Goal: Answer question/provide support

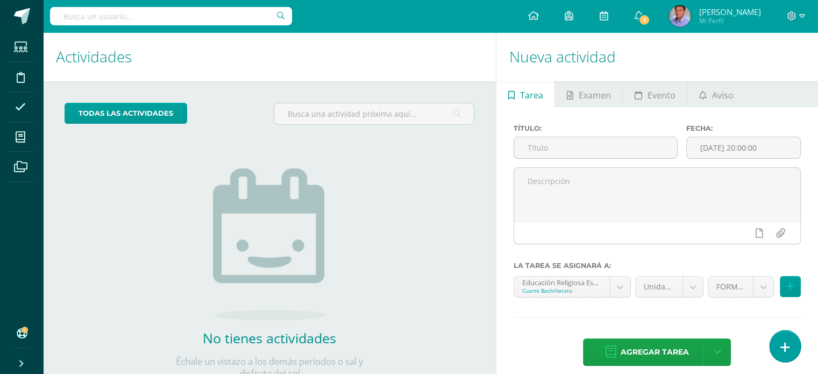
click at [790, 340] on link at bounding box center [784, 345] width 31 height 31
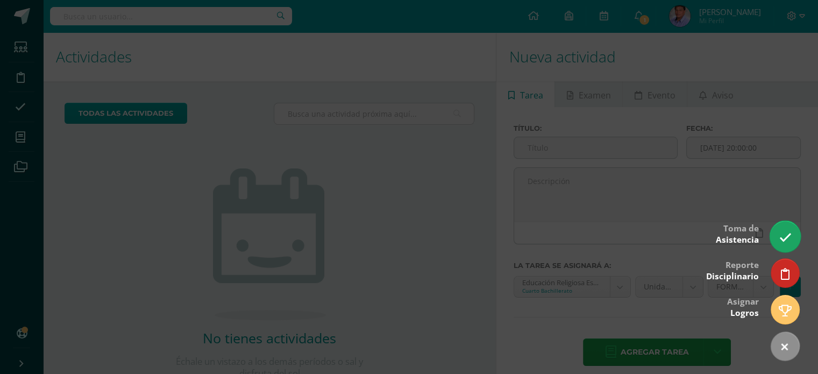
click at [783, 233] on icon at bounding box center [784, 237] width 12 height 12
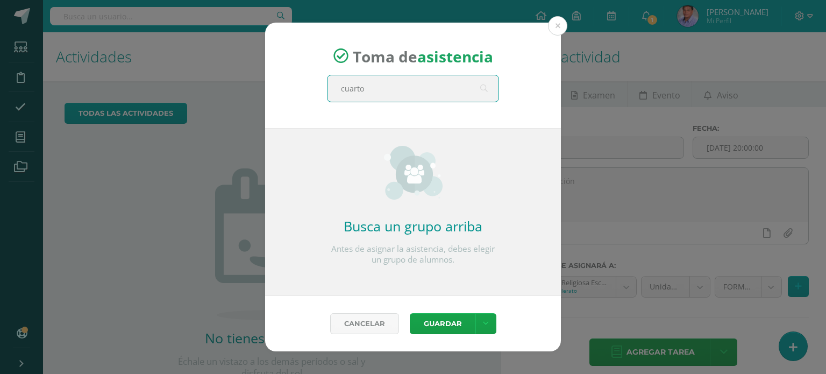
type input "cuarto d"
click at [419, 99] on input "cuarto d" at bounding box center [412, 88] width 171 height 26
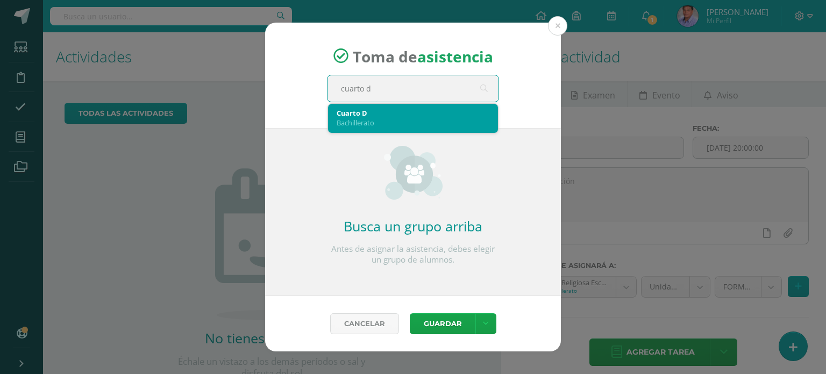
click at [413, 118] on div "Bachillerato" at bounding box center [412, 123] width 153 height 10
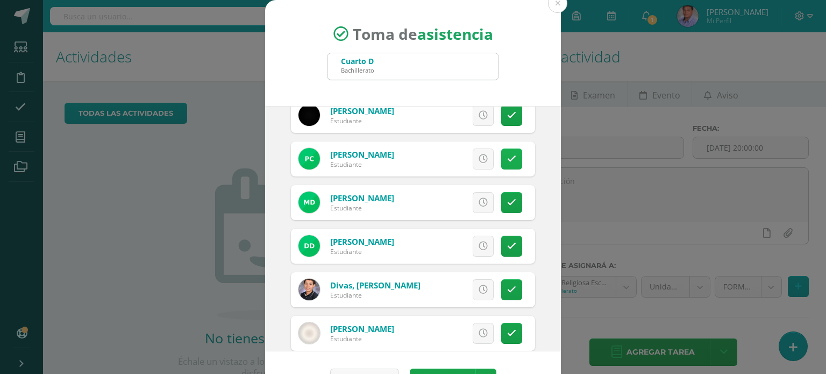
scroll to position [161, 0]
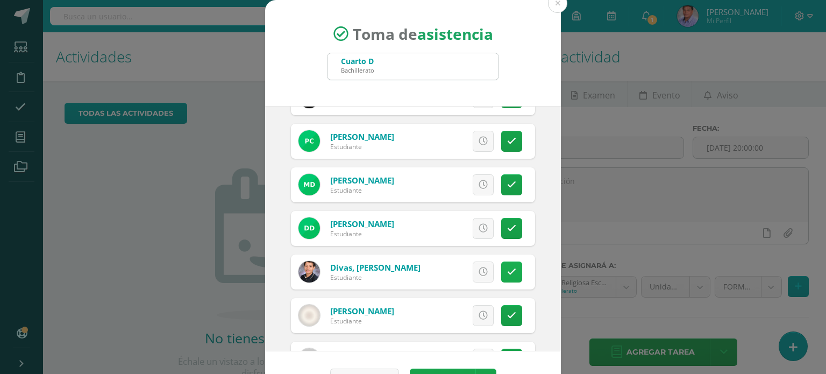
click at [507, 268] on icon at bounding box center [511, 271] width 9 height 9
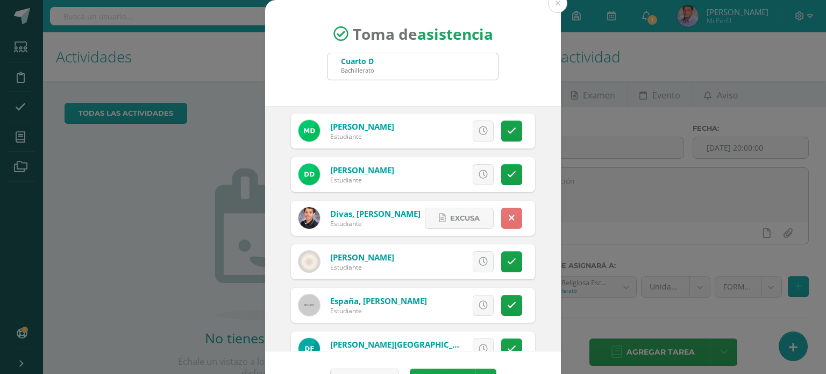
scroll to position [269, 0]
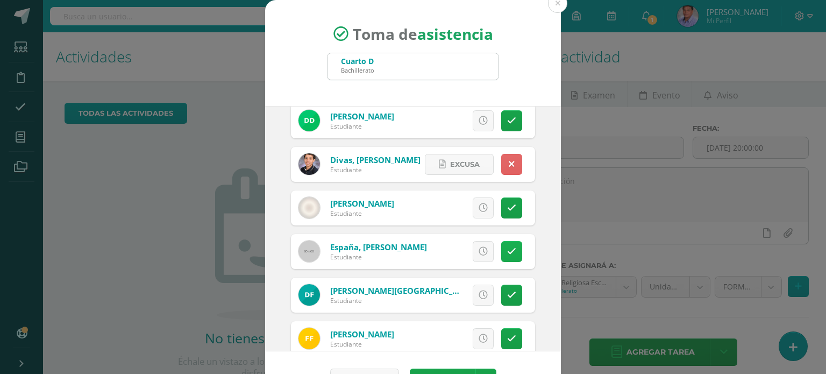
click at [505, 249] on link at bounding box center [511, 251] width 21 height 21
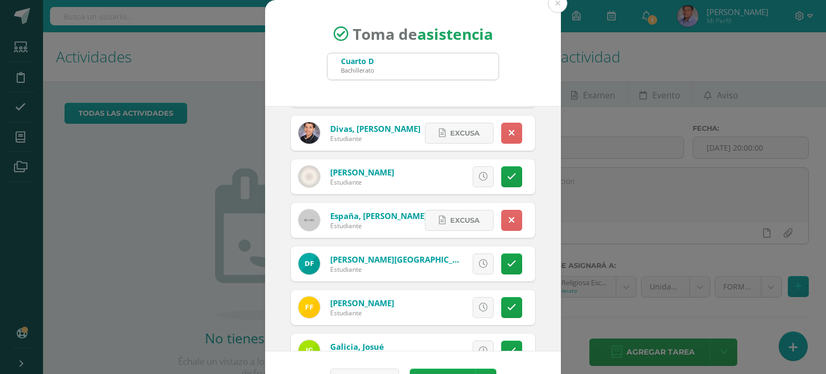
scroll to position [323, 0]
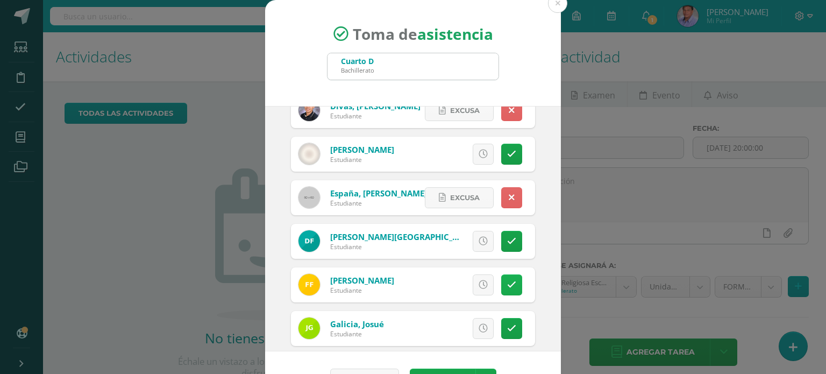
click at [507, 281] on icon at bounding box center [511, 284] width 9 height 9
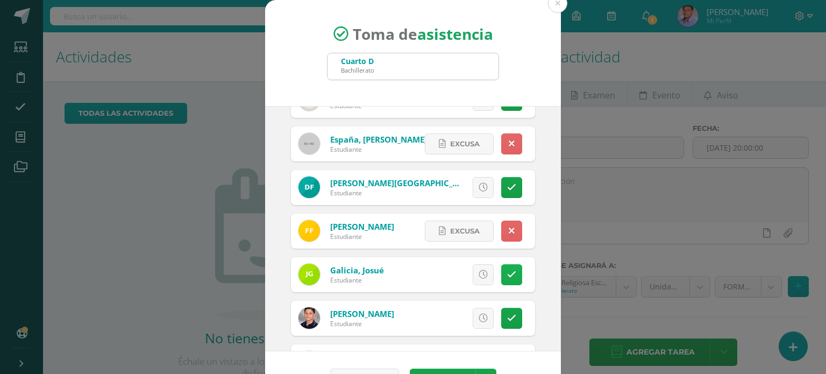
scroll to position [430, 0]
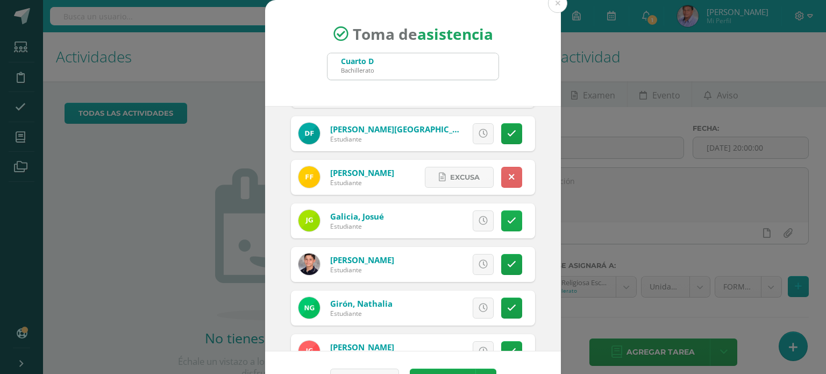
click at [501, 268] on link at bounding box center [511, 264] width 21 height 21
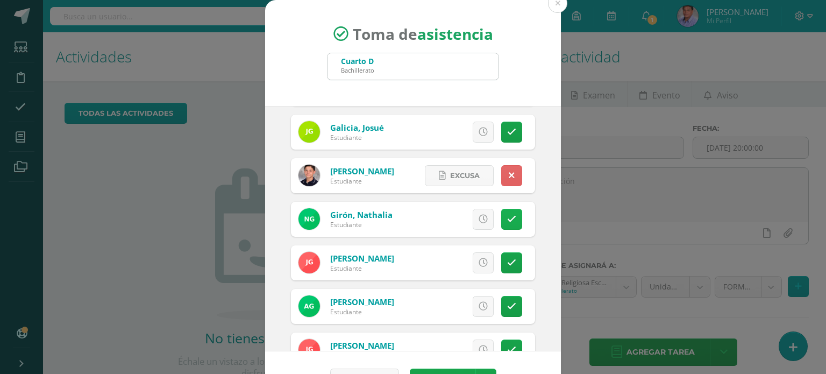
scroll to position [538, 0]
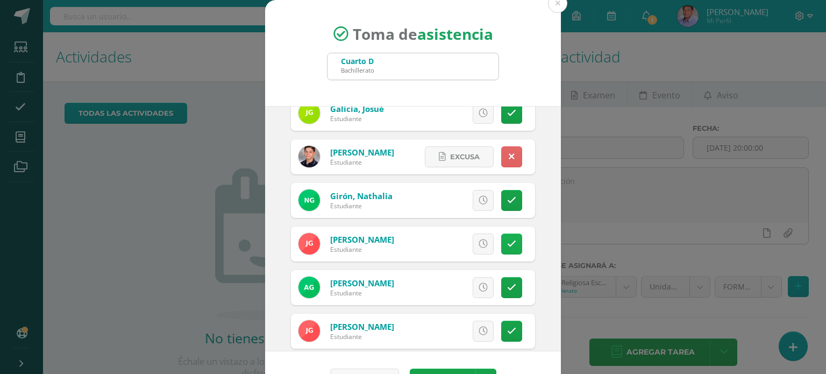
click at [507, 239] on icon at bounding box center [511, 243] width 9 height 9
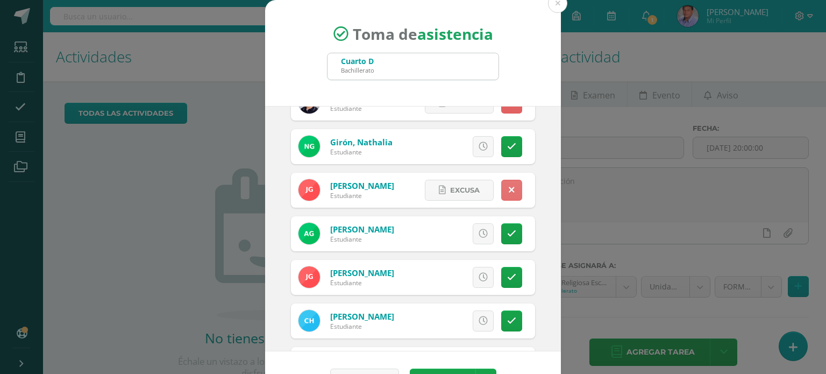
scroll to position [645, 0]
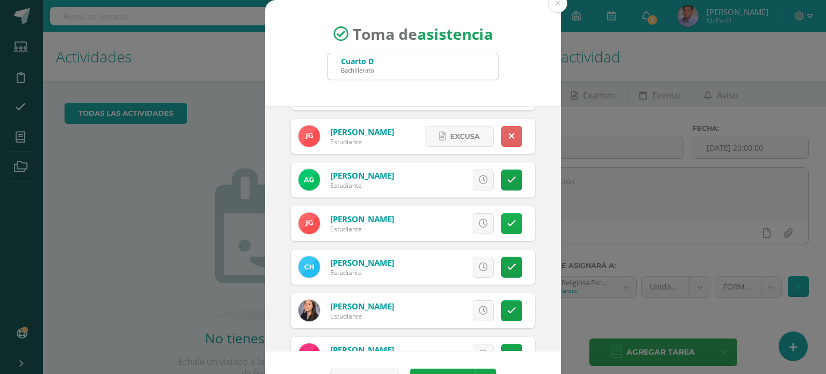
click at [507, 219] on icon at bounding box center [511, 223] width 9 height 9
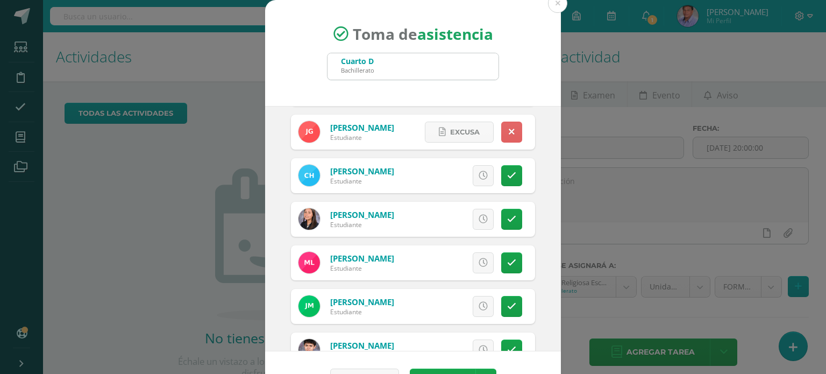
scroll to position [753, 0]
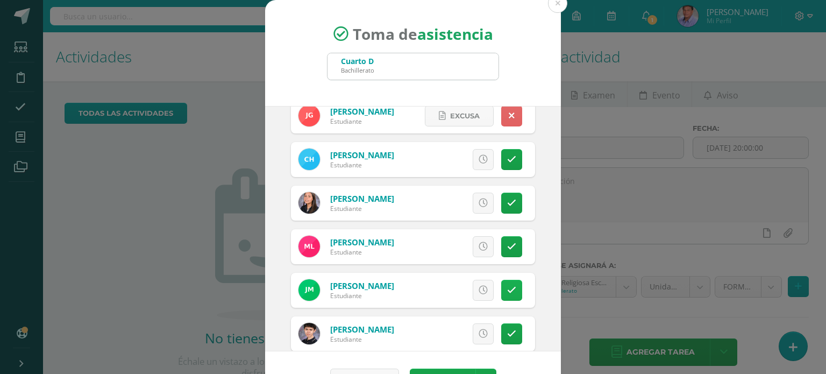
click at [507, 285] on icon at bounding box center [511, 289] width 9 height 9
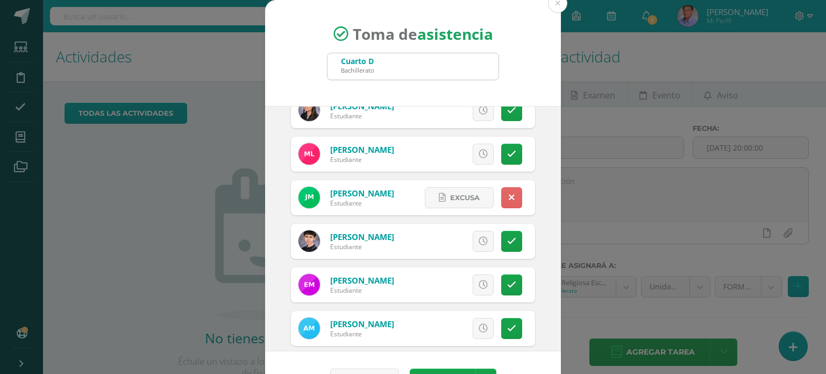
scroll to position [860, 0]
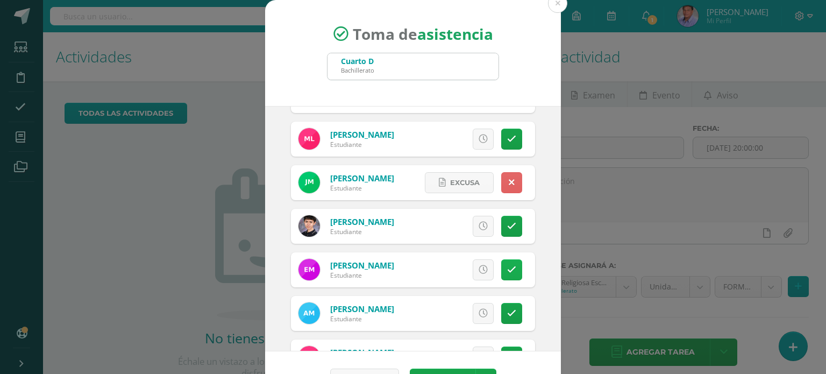
click at [507, 268] on icon at bounding box center [511, 269] width 9 height 9
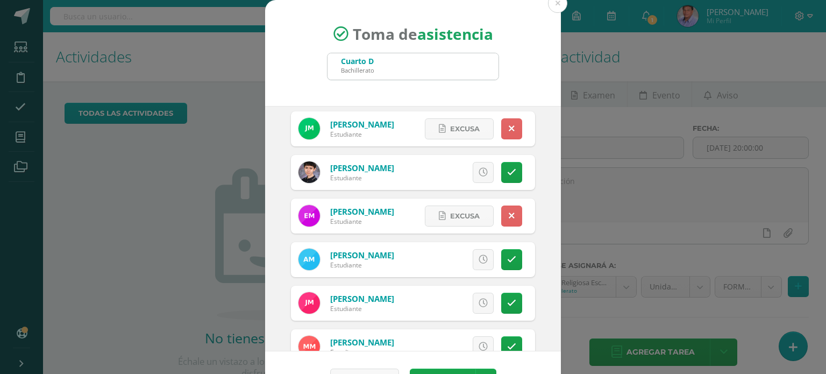
scroll to position [968, 0]
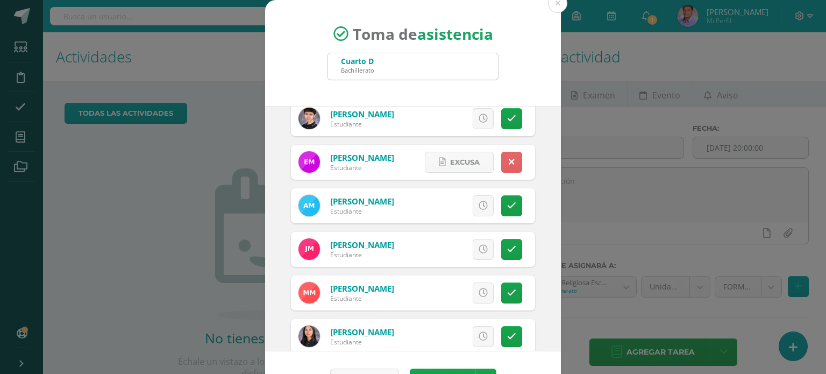
click at [501, 283] on link at bounding box center [511, 292] width 21 height 21
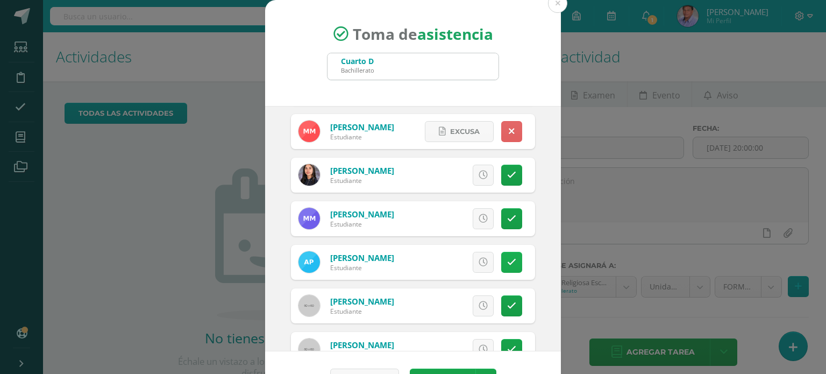
scroll to position [1183, 0]
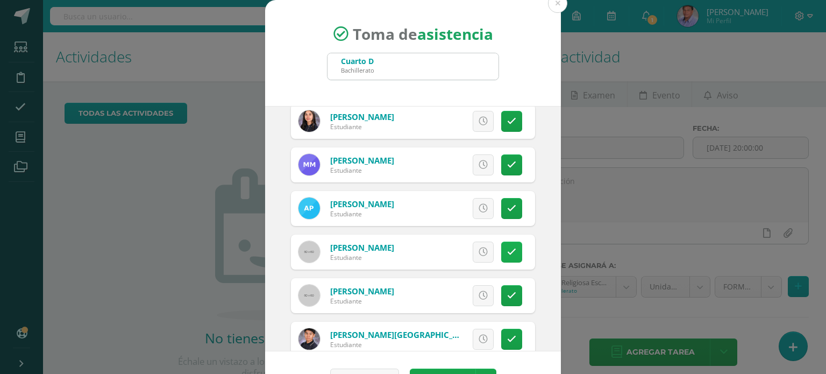
click at [501, 249] on link at bounding box center [511, 251] width 21 height 21
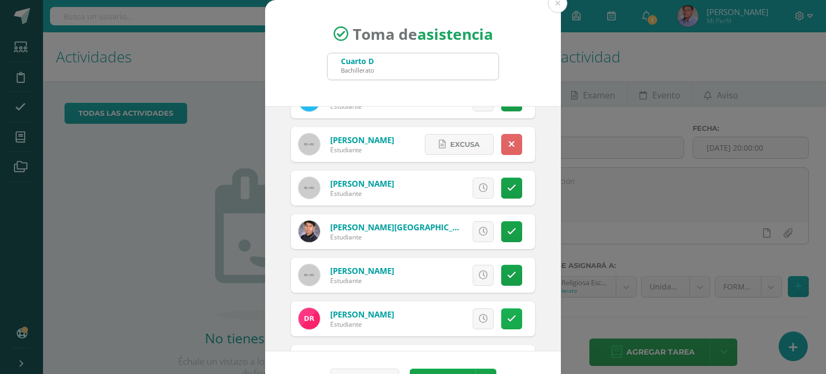
scroll to position [1344, 0]
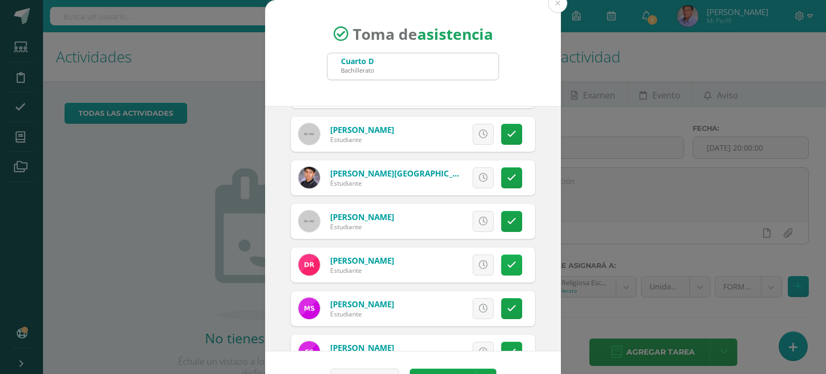
click at [506, 262] on link at bounding box center [511, 264] width 21 height 21
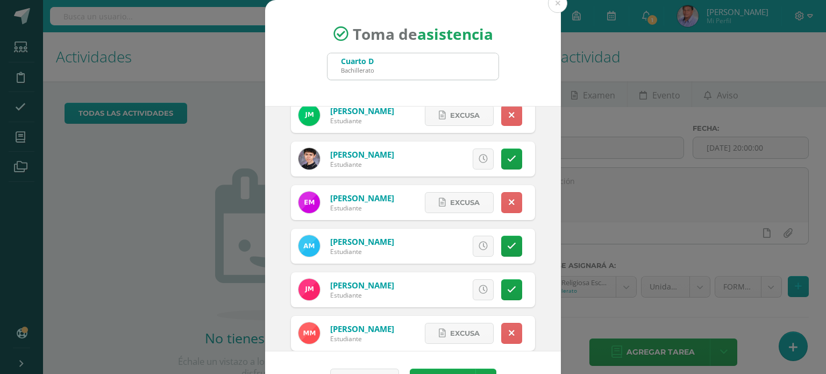
scroll to position [908, 0]
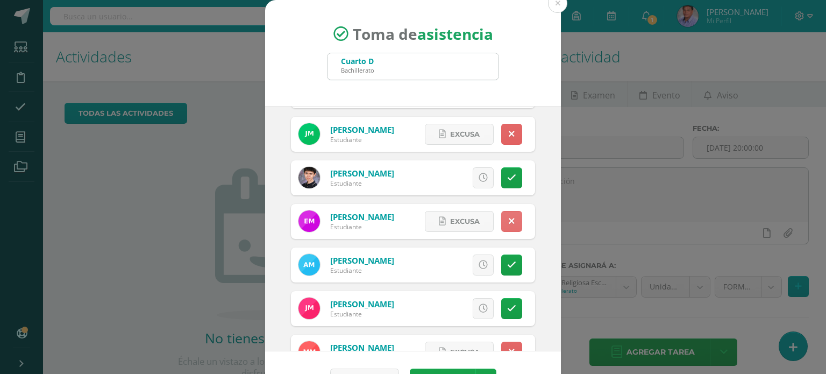
click at [501, 224] on link at bounding box center [511, 221] width 21 height 21
click at [453, 371] on button "Guardar" at bounding box center [443, 378] width 66 height 21
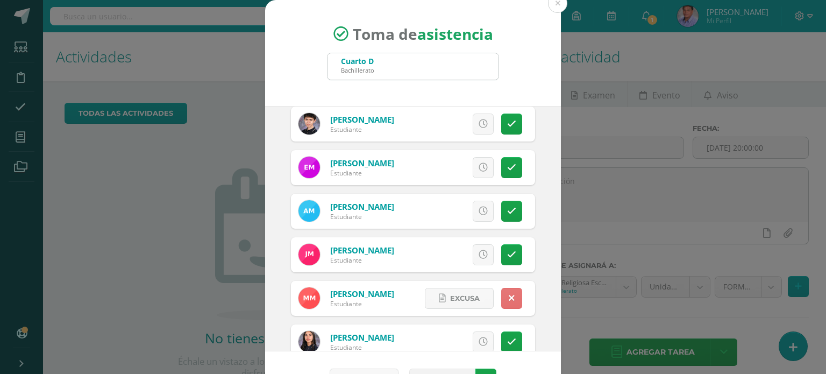
scroll to position [1066, 0]
